Goal: Transaction & Acquisition: Purchase product/service

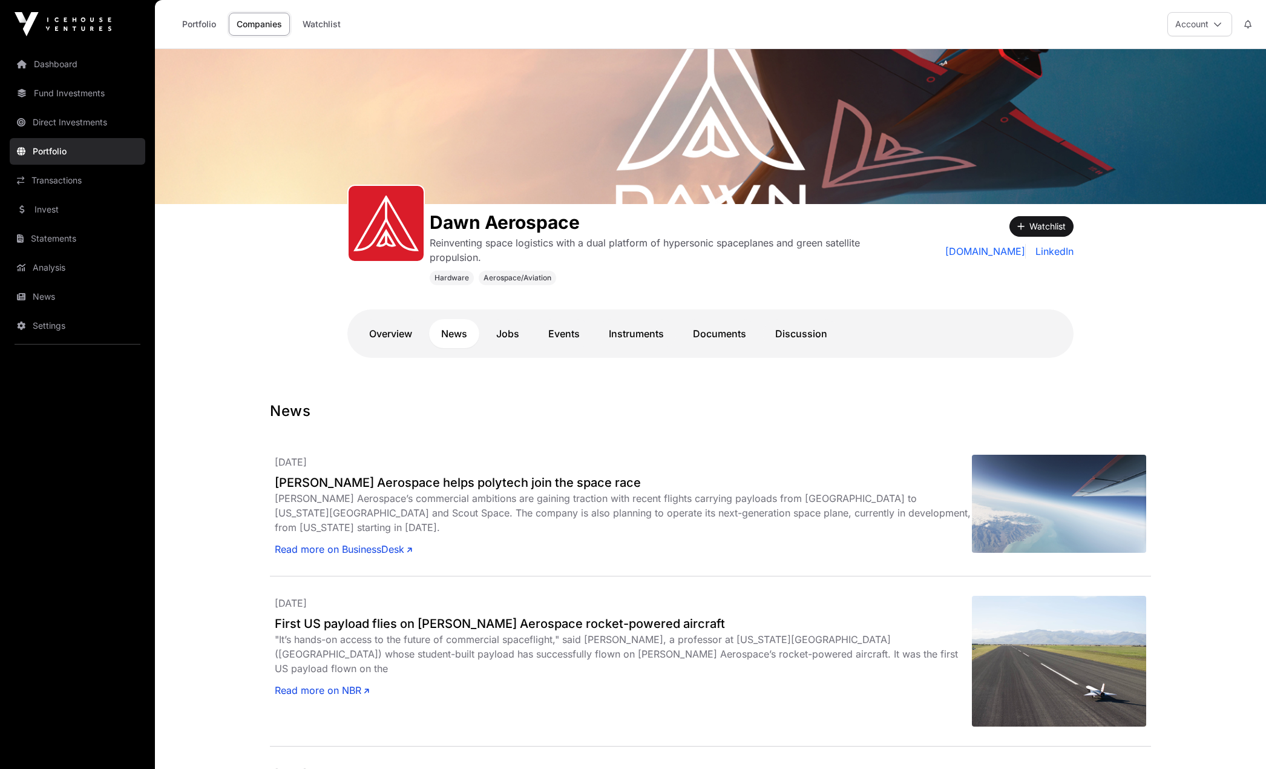
drag, startPoint x: 612, startPoint y: 338, endPoint x: 592, endPoint y: 338, distance: 20.0
click at [612, 338] on link "Instruments" at bounding box center [636, 333] width 79 height 29
click at [70, 209] on link "Invest" at bounding box center [78, 209] width 136 height 27
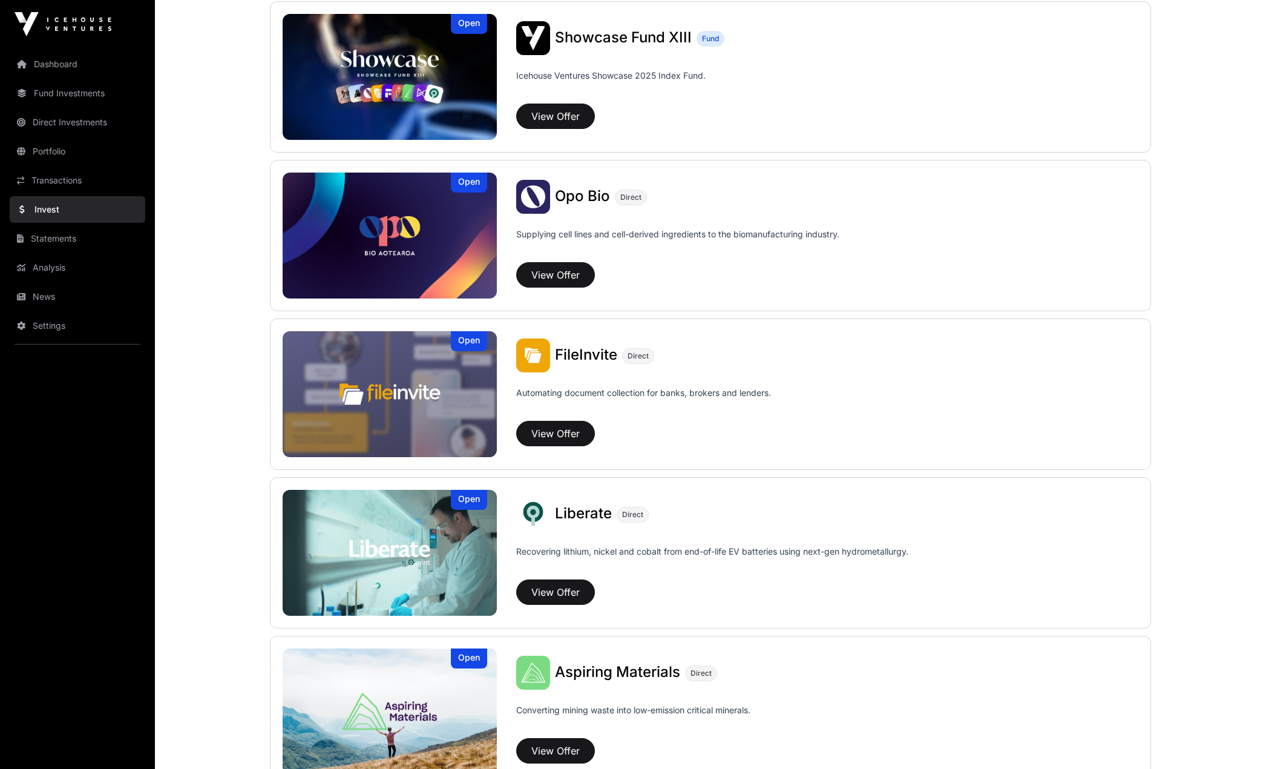
scroll to position [476, 0]
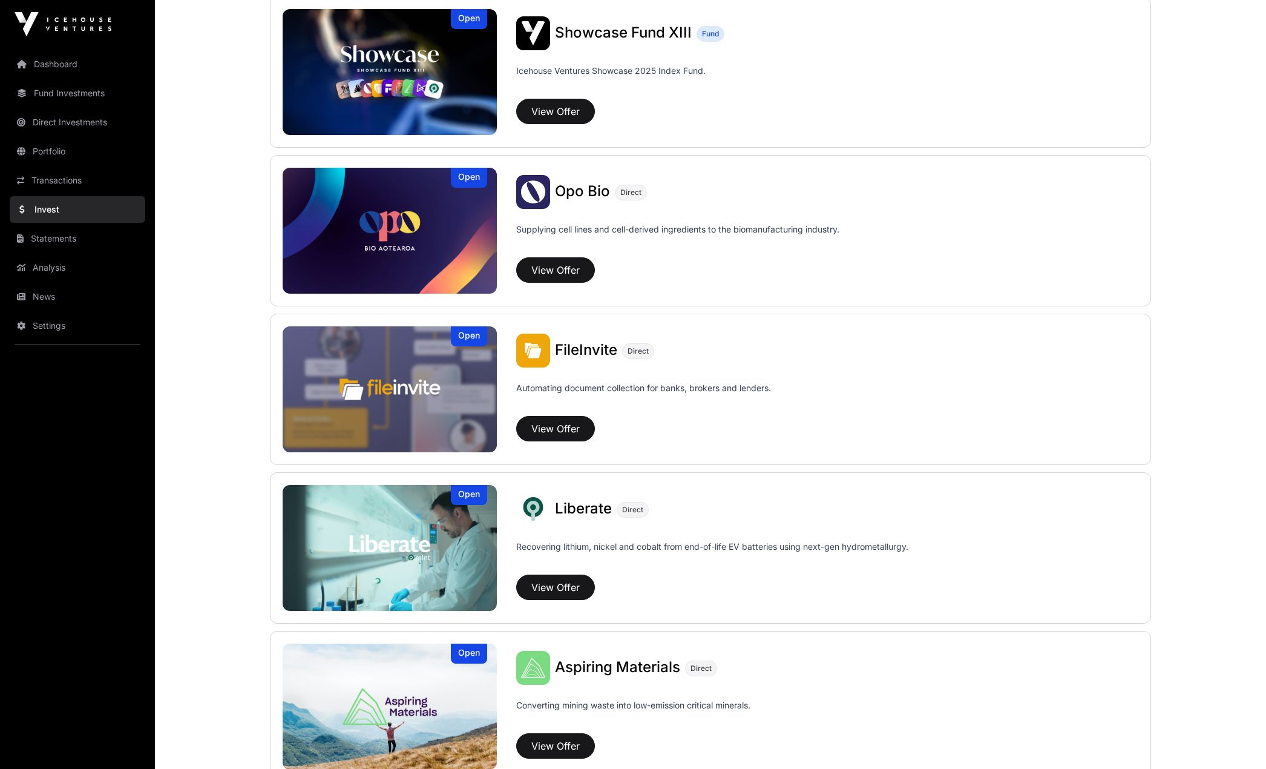
click at [439, 350] on img at bounding box center [390, 389] width 214 height 126
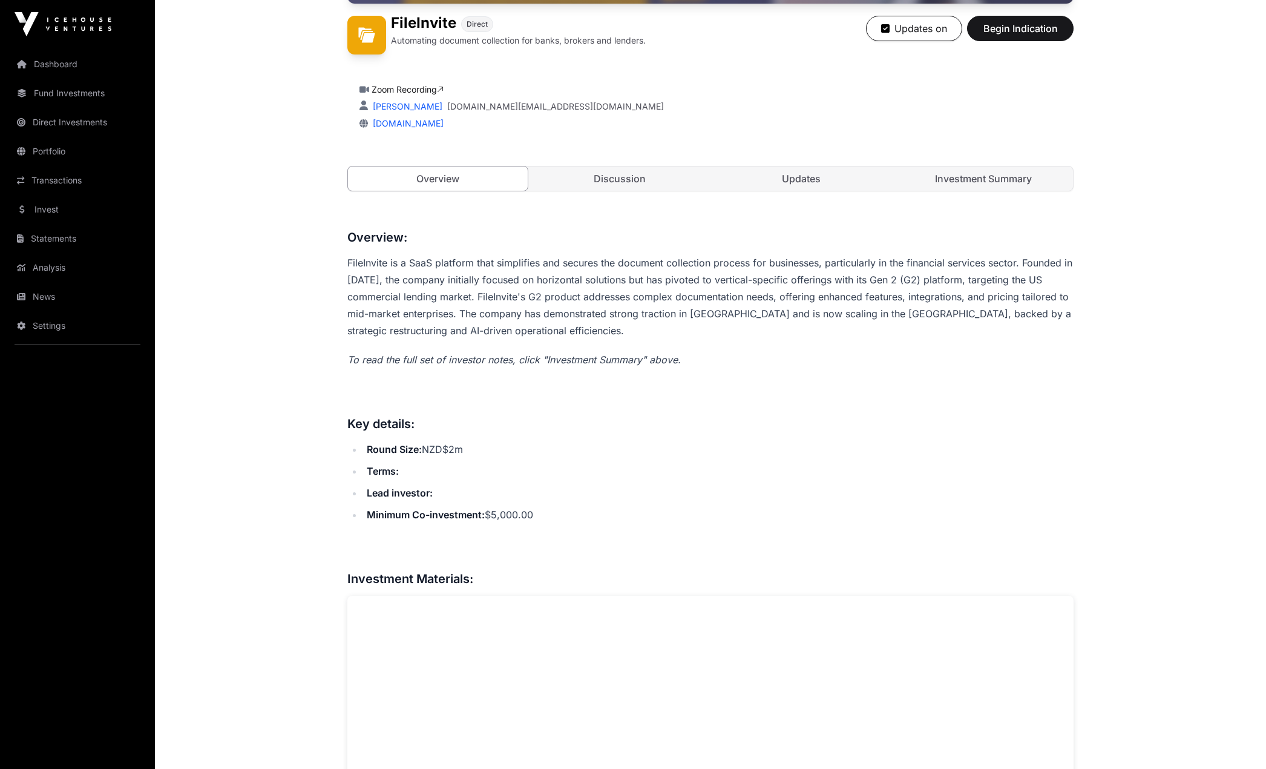
scroll to position [303, 0]
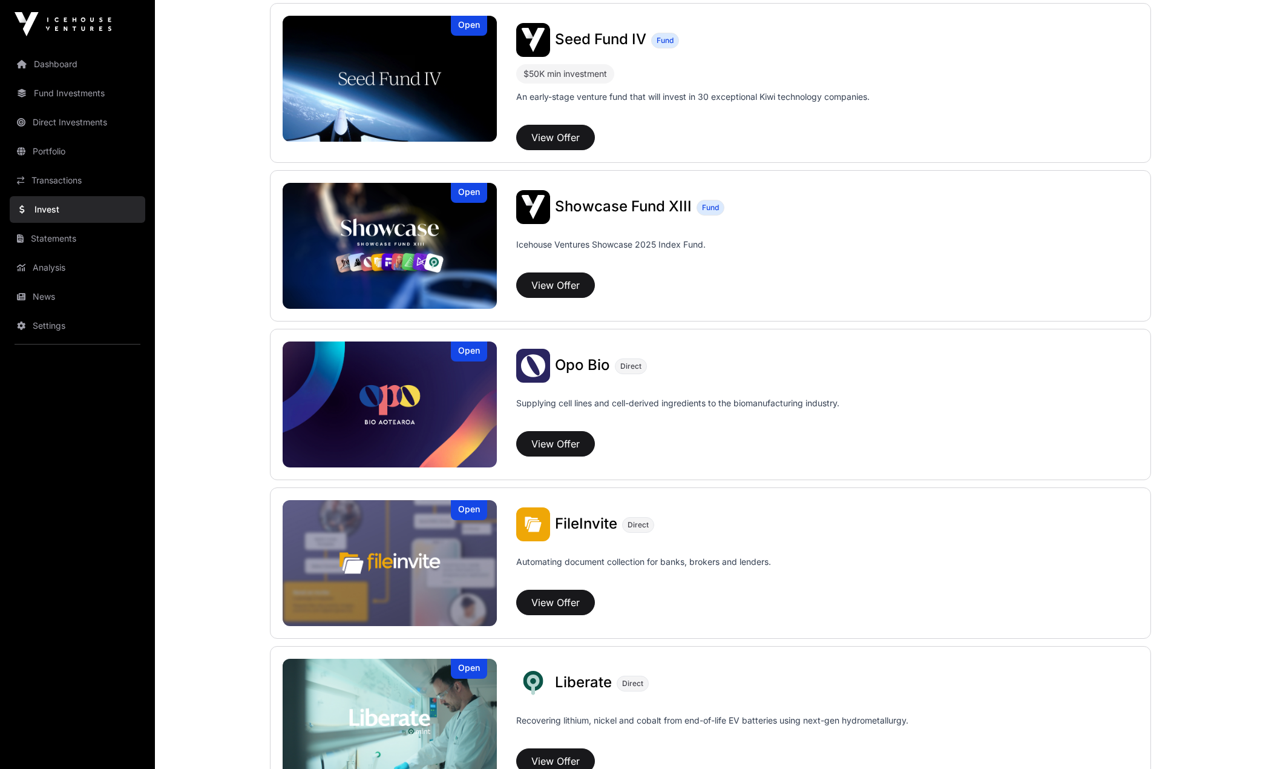
scroll to position [476, 0]
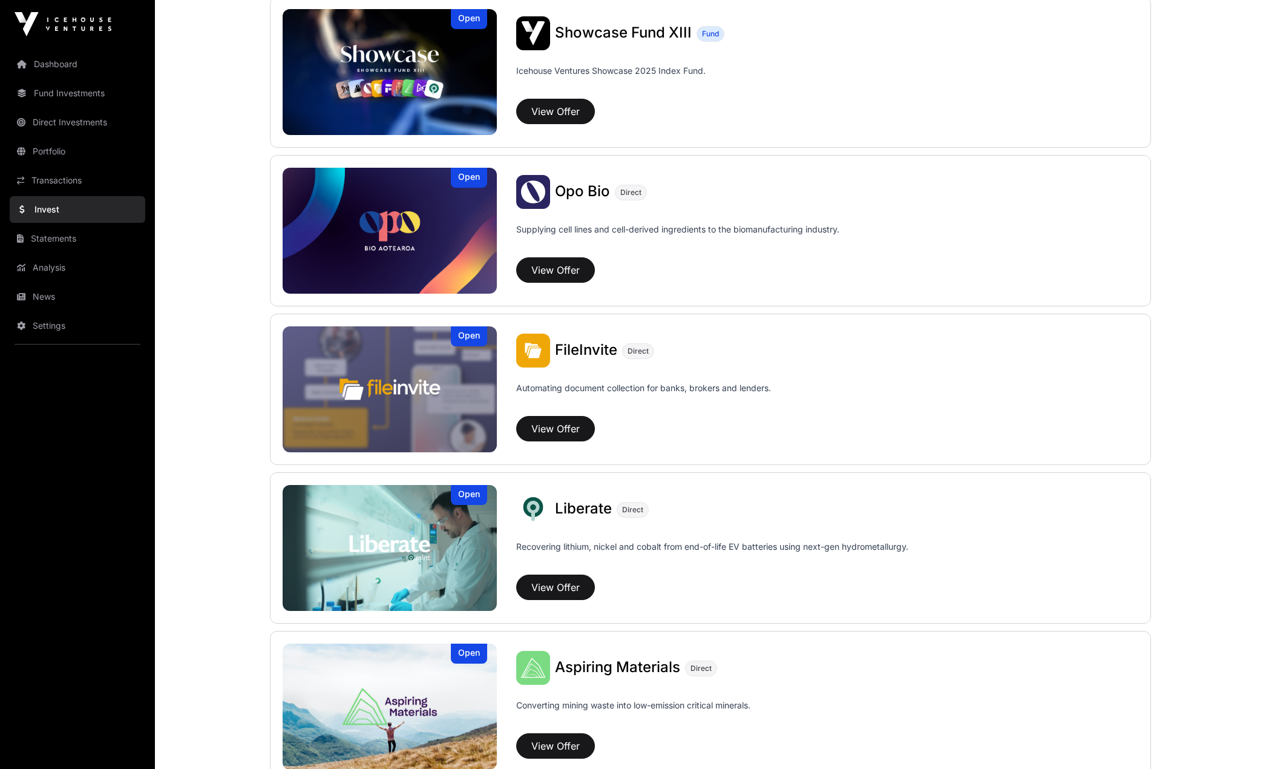
click at [445, 549] on img at bounding box center [390, 548] width 214 height 126
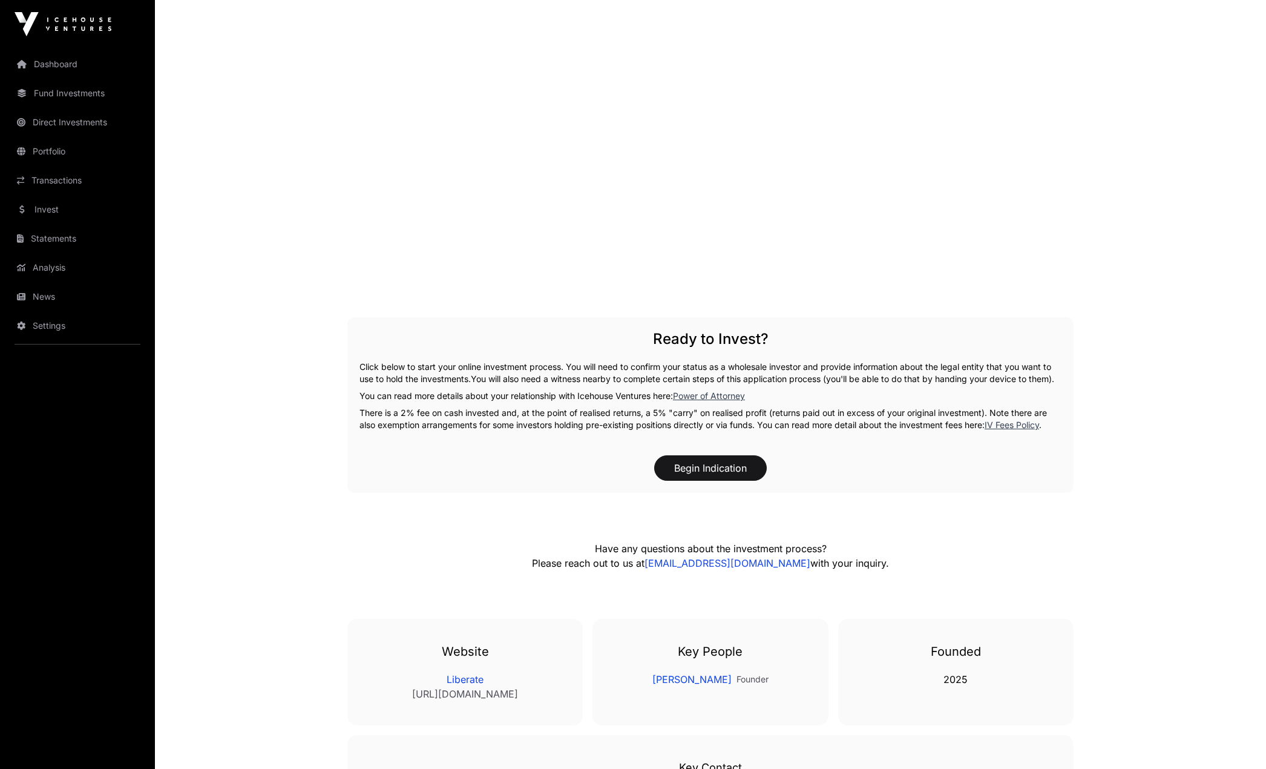
scroll to position [2178, 0]
